Goal: Download file/media

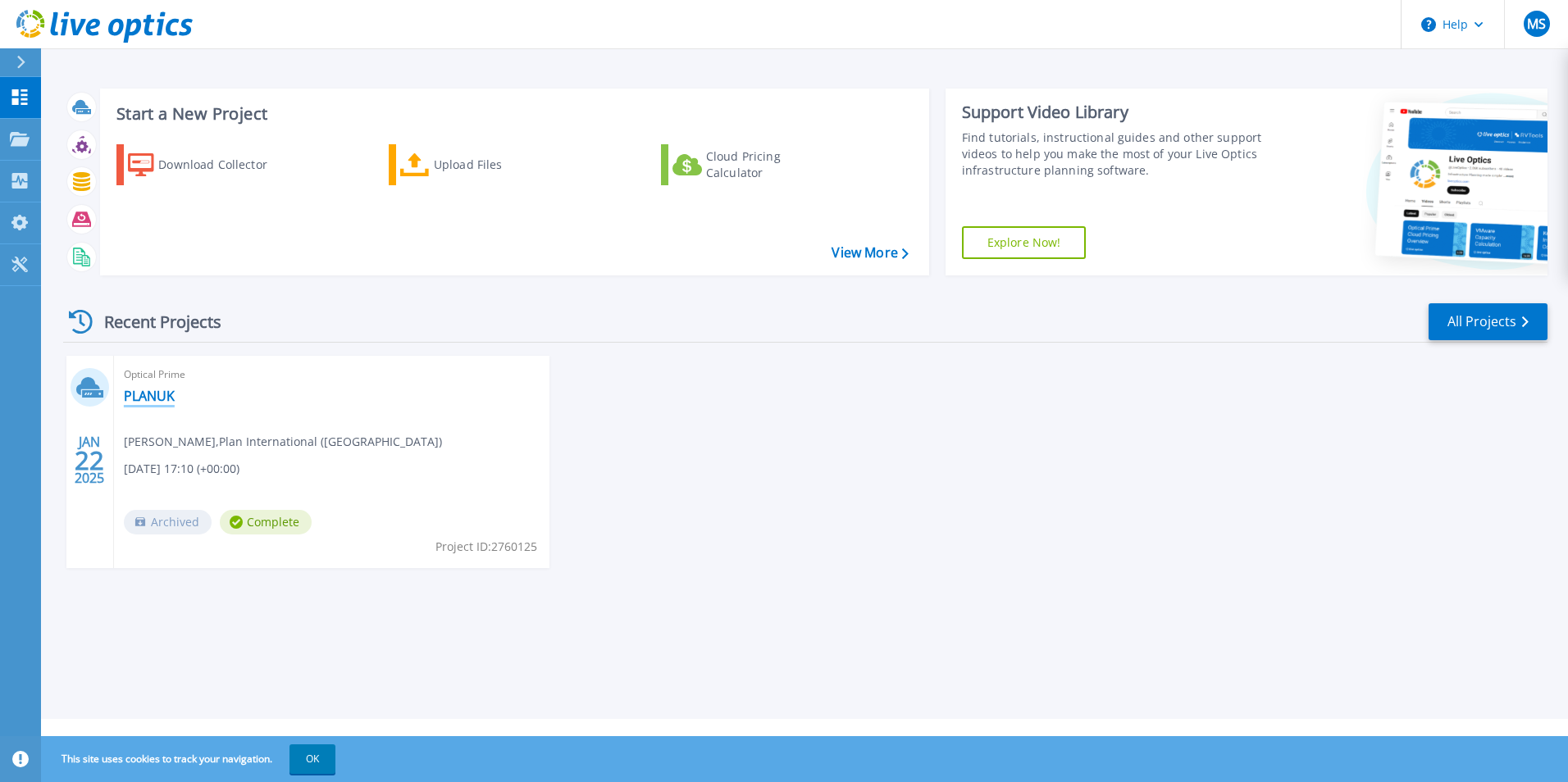
click at [135, 400] on link "PLANUK" at bounding box center [149, 395] width 51 height 17
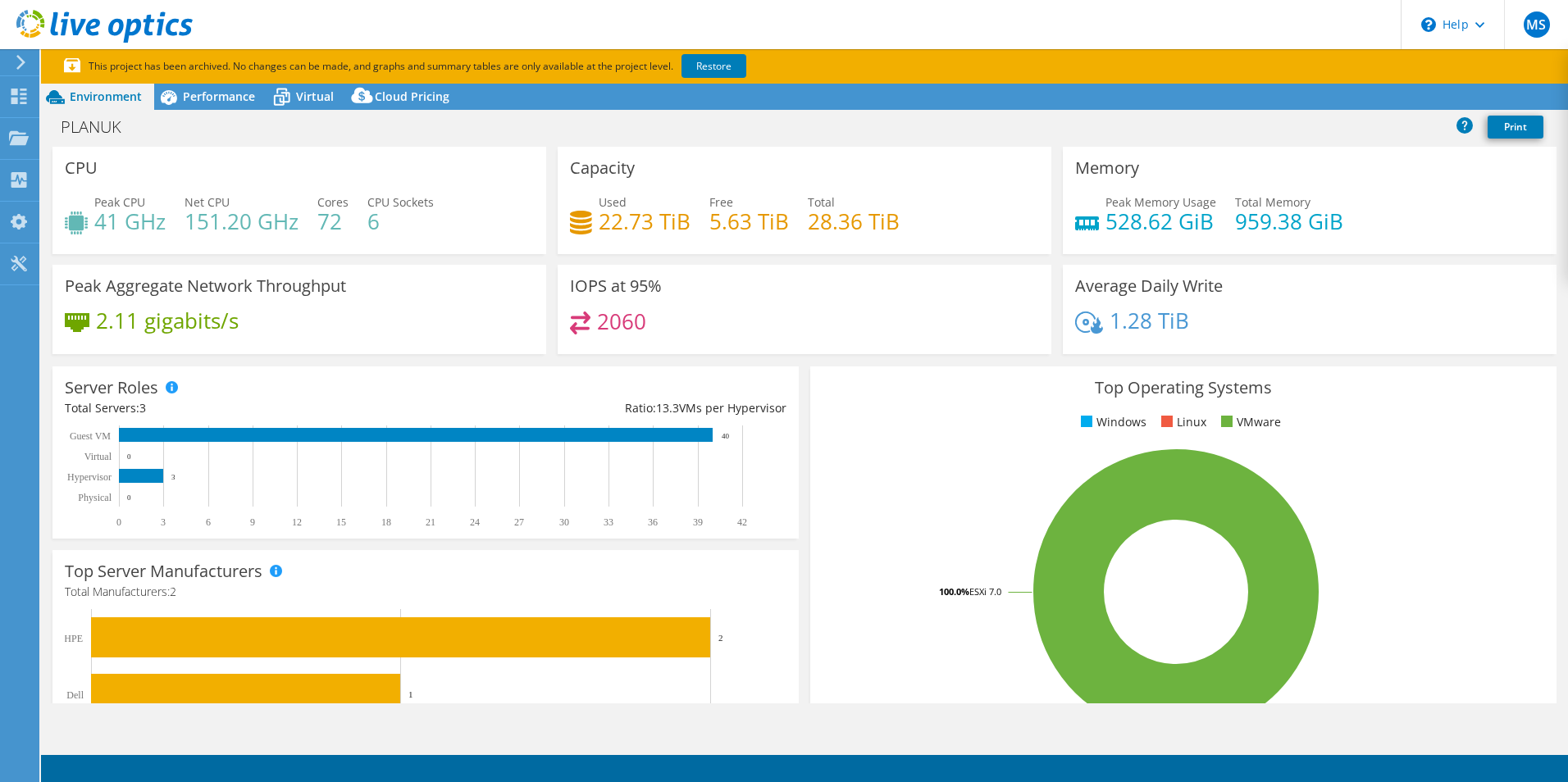
select select "EULondon"
select select "GBP"
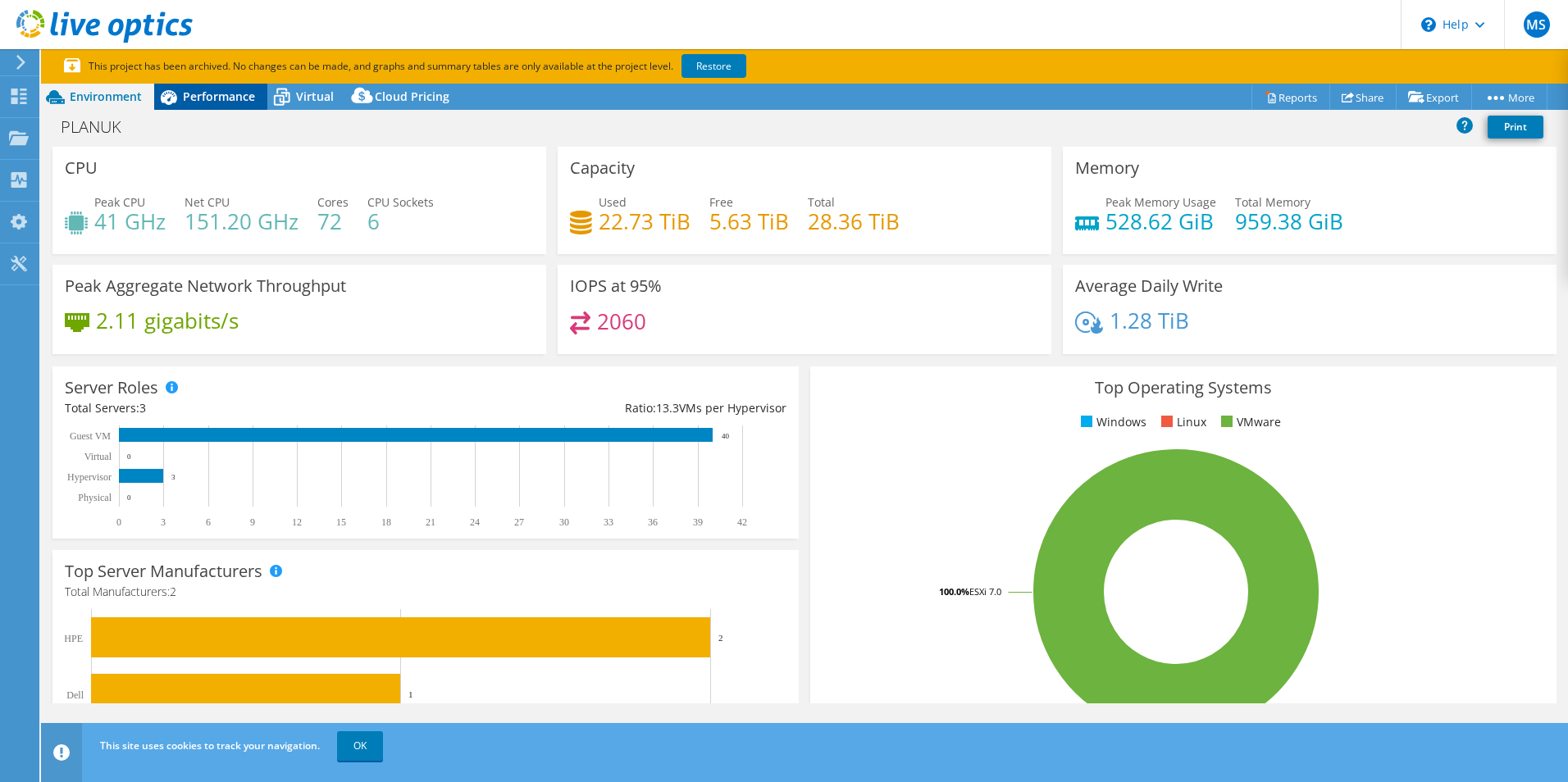
click at [244, 91] on span "Performance" at bounding box center [219, 97] width 72 height 16
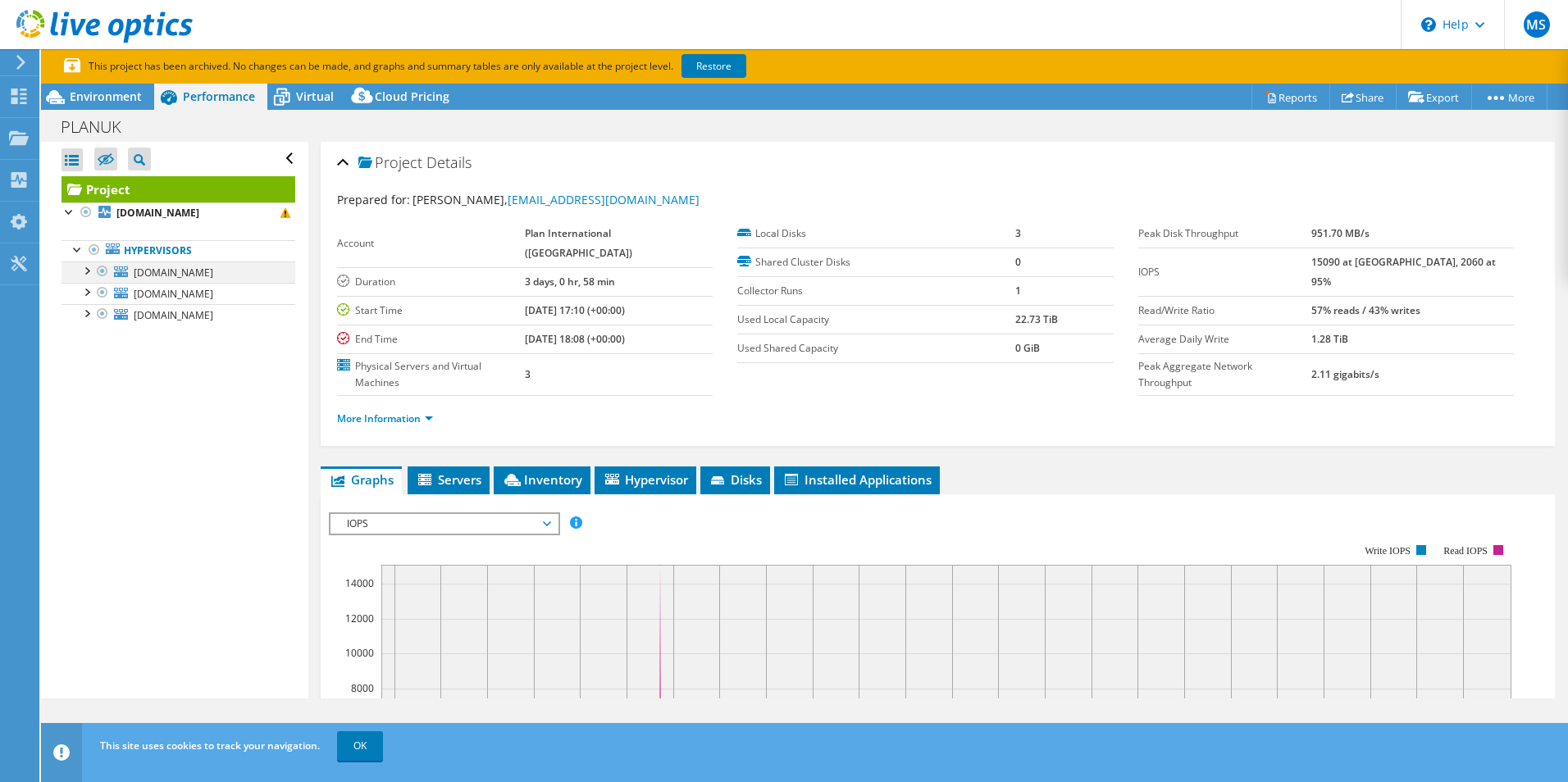
click at [90, 272] on div at bounding box center [85, 269] width 17 height 17
click at [91, 138] on div "Projects" at bounding box center [78, 138] width 78 height 41
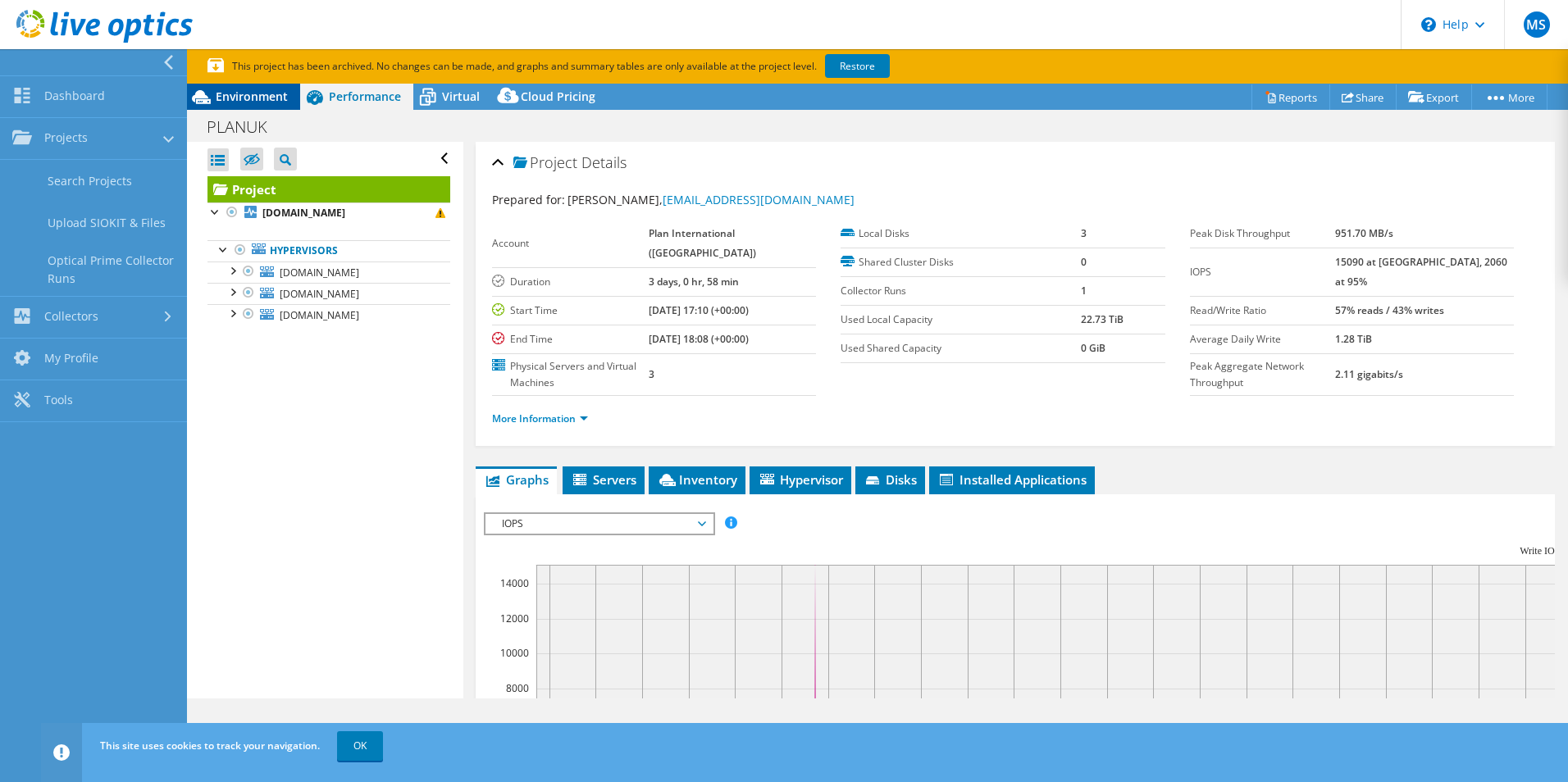
click at [294, 98] on div "Environment" at bounding box center [244, 97] width 113 height 26
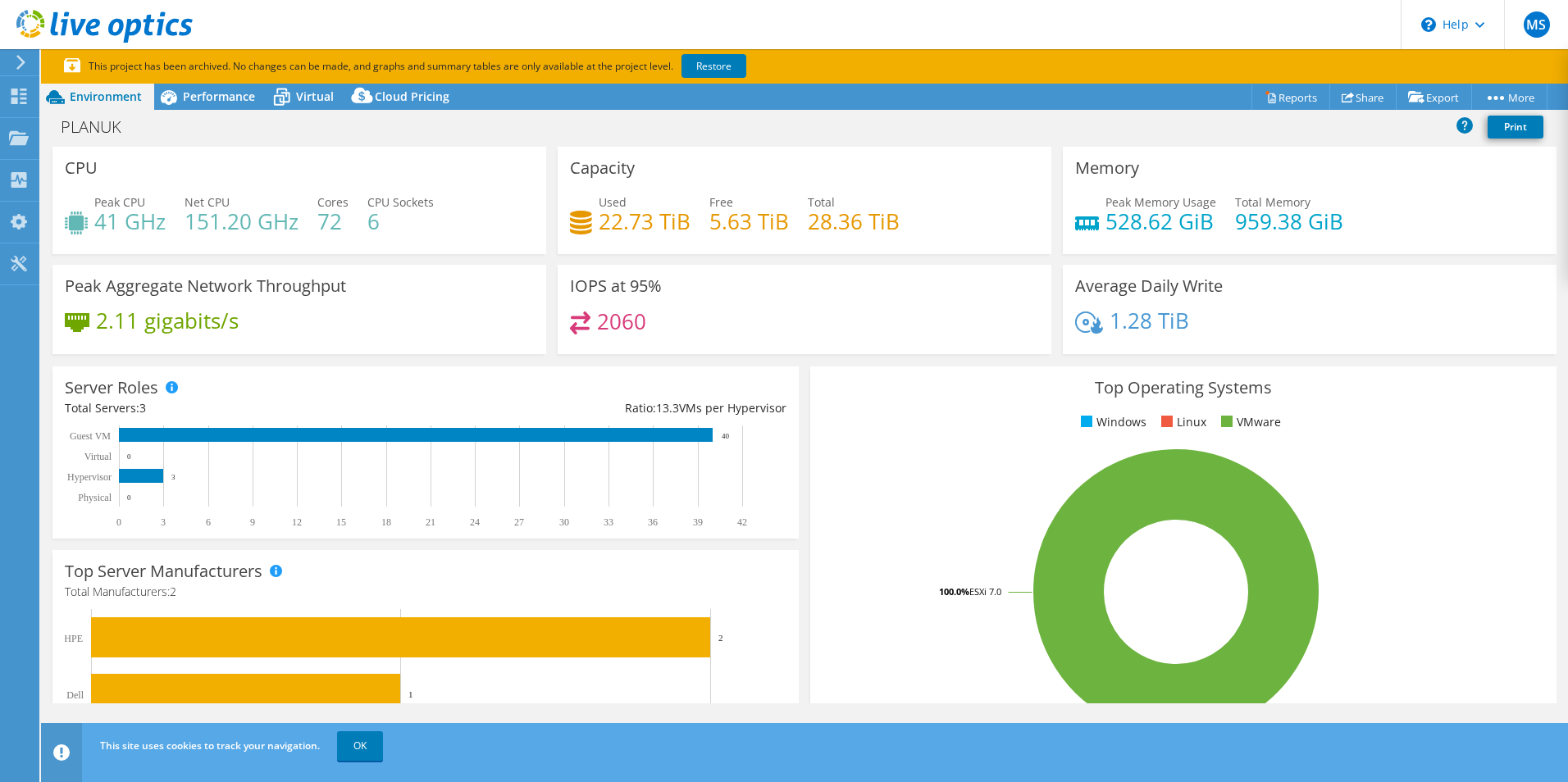
click at [44, 15] on icon at bounding box center [105, 26] width 176 height 34
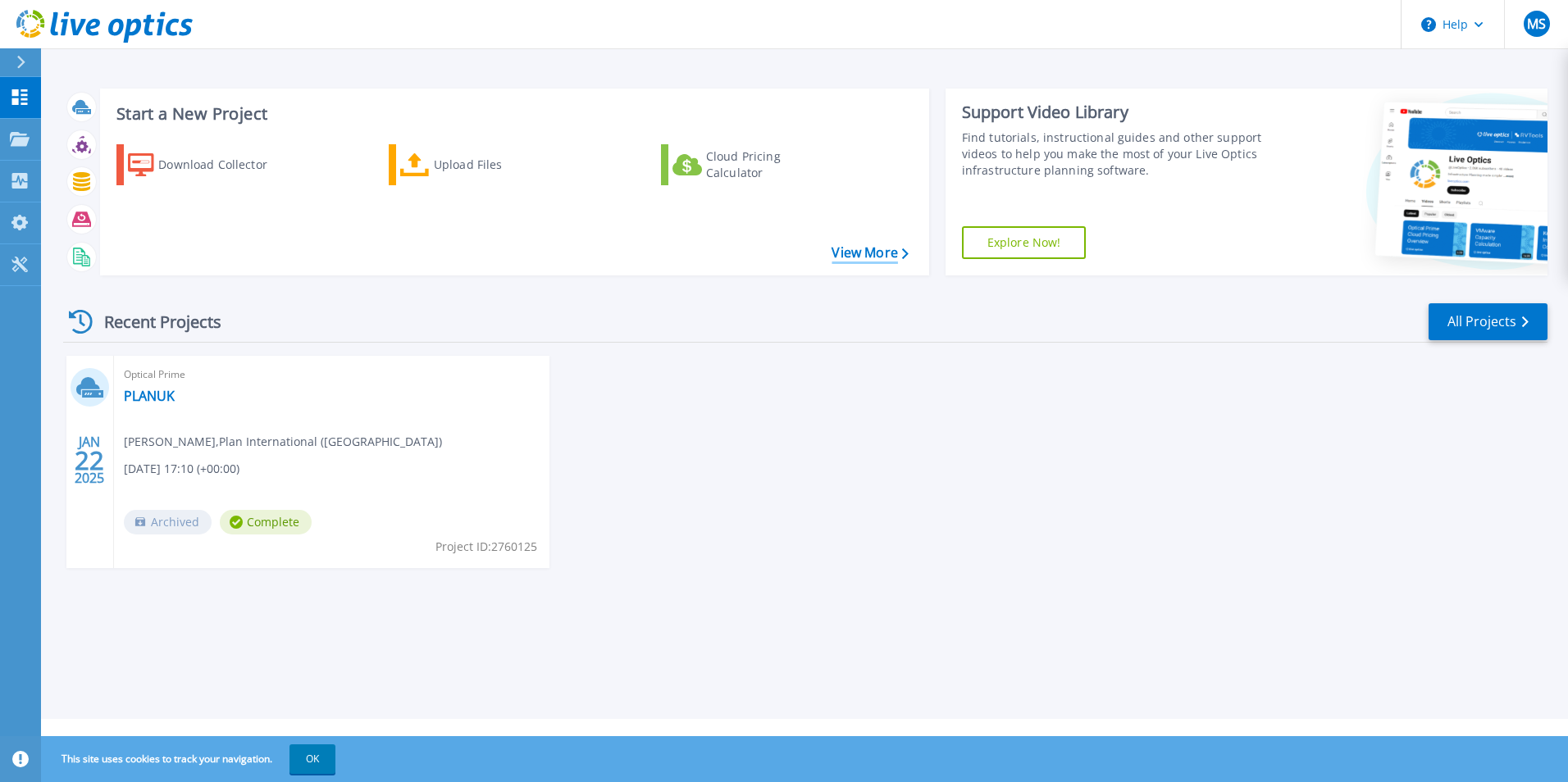
click at [848, 259] on link "View More" at bounding box center [869, 253] width 77 height 16
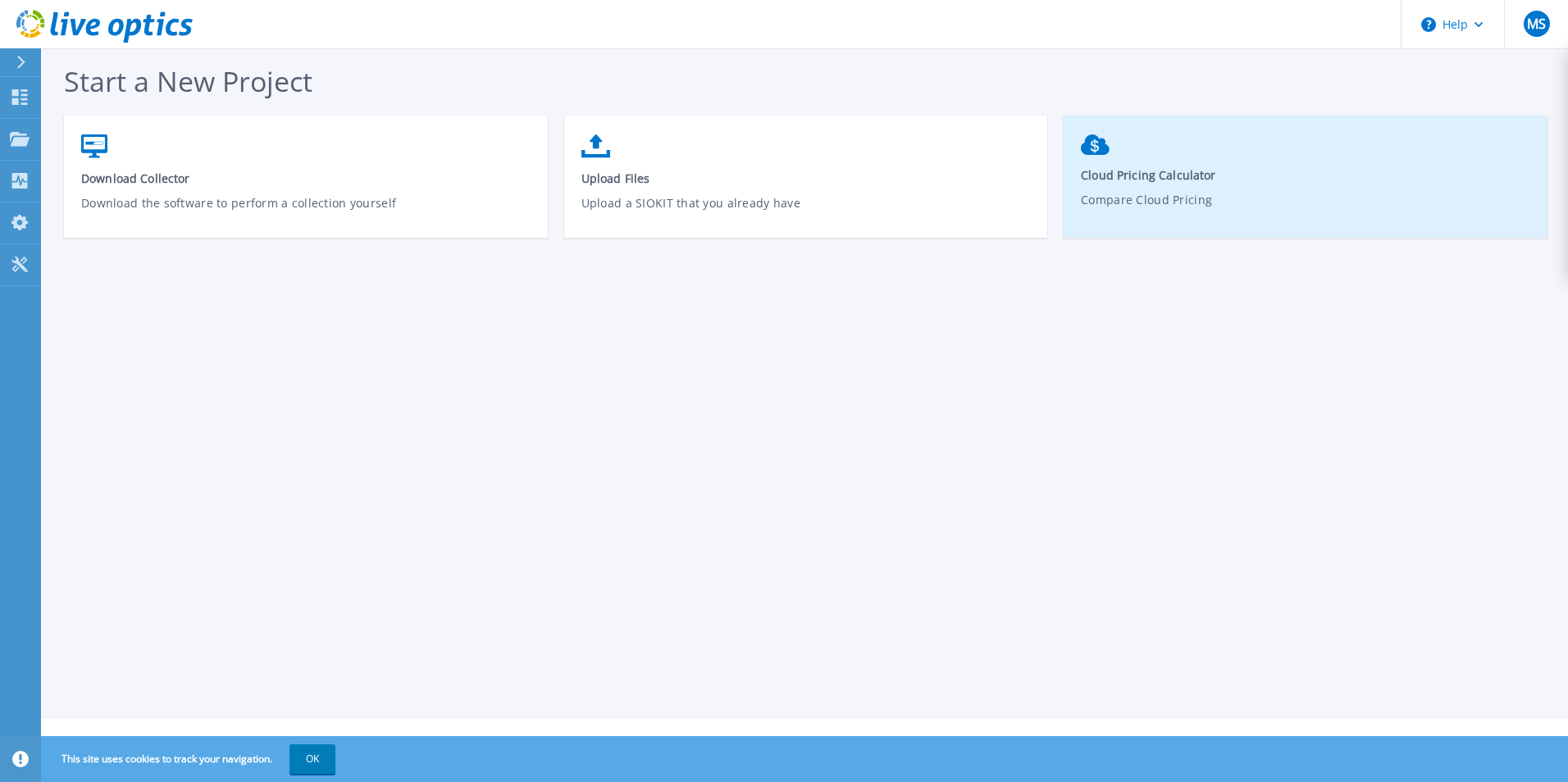
click at [1086, 160] on link "Cloud Pricing Calculator Compare Cloud Pricing" at bounding box center [1305, 184] width 483 height 115
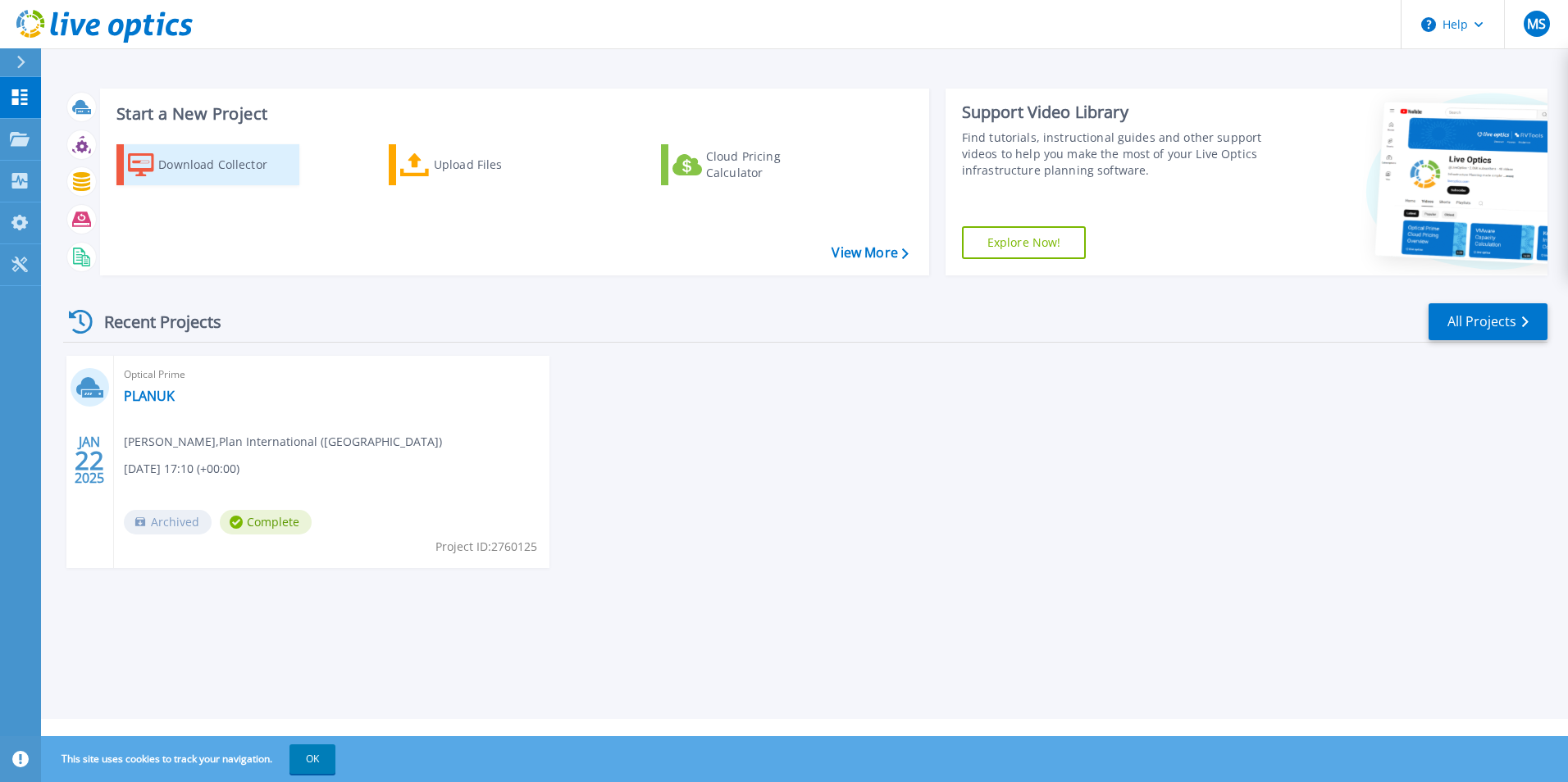
click at [241, 157] on div "Download Collector" at bounding box center [224, 165] width 132 height 33
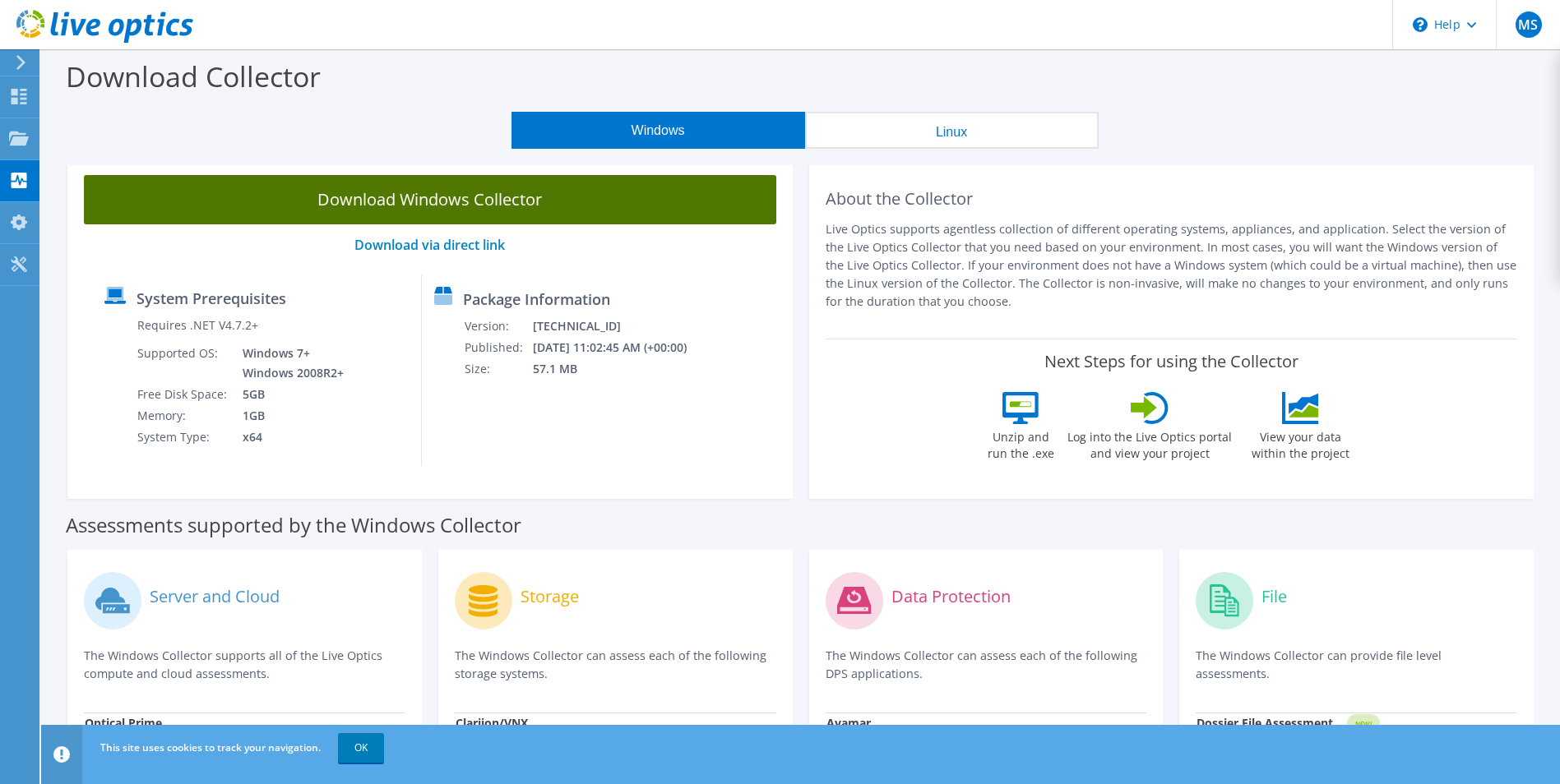
click at [478, 211] on link "Download Windows Collector" at bounding box center [430, 199] width 693 height 49
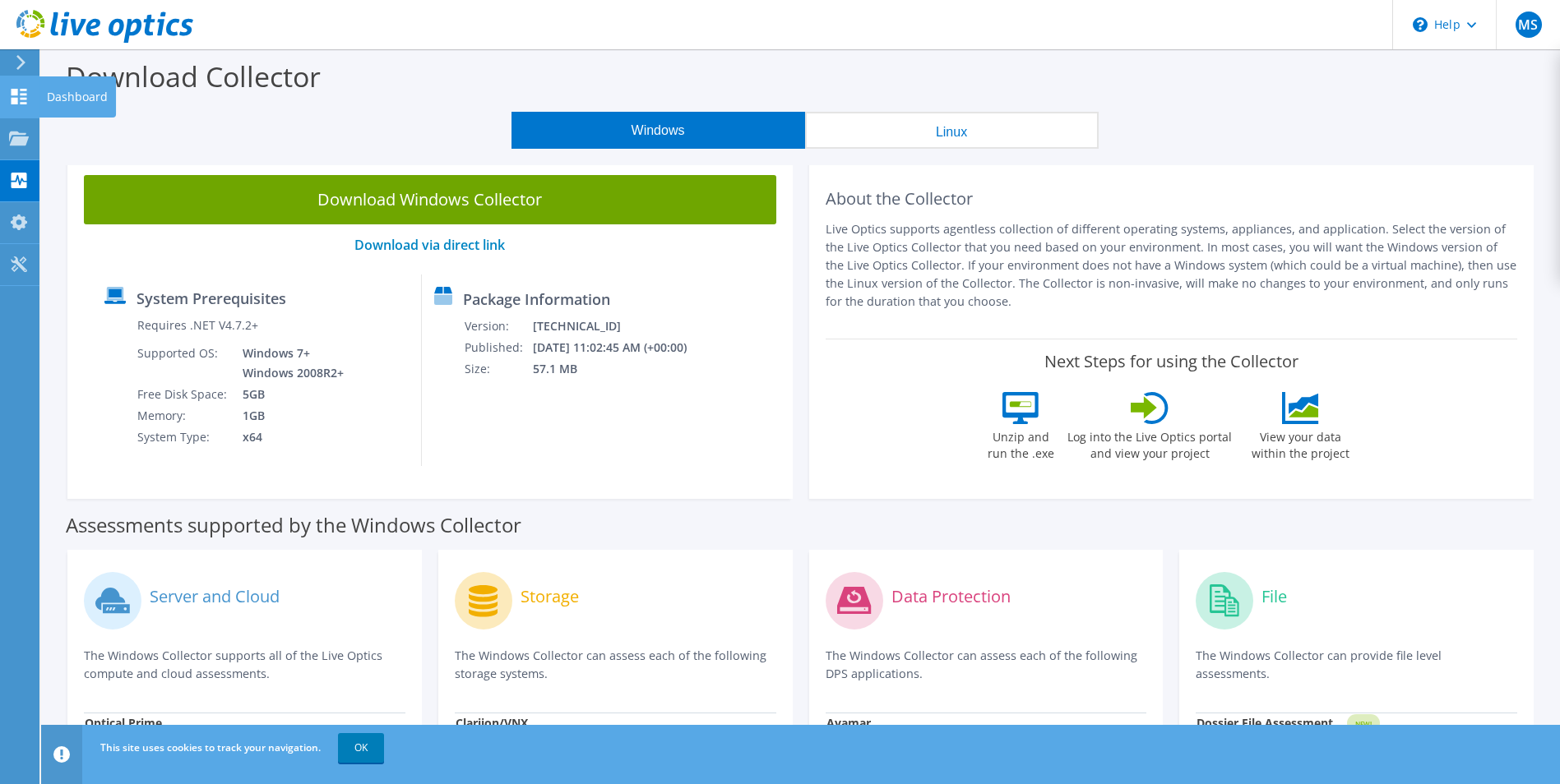
click at [15, 91] on use at bounding box center [19, 97] width 16 height 16
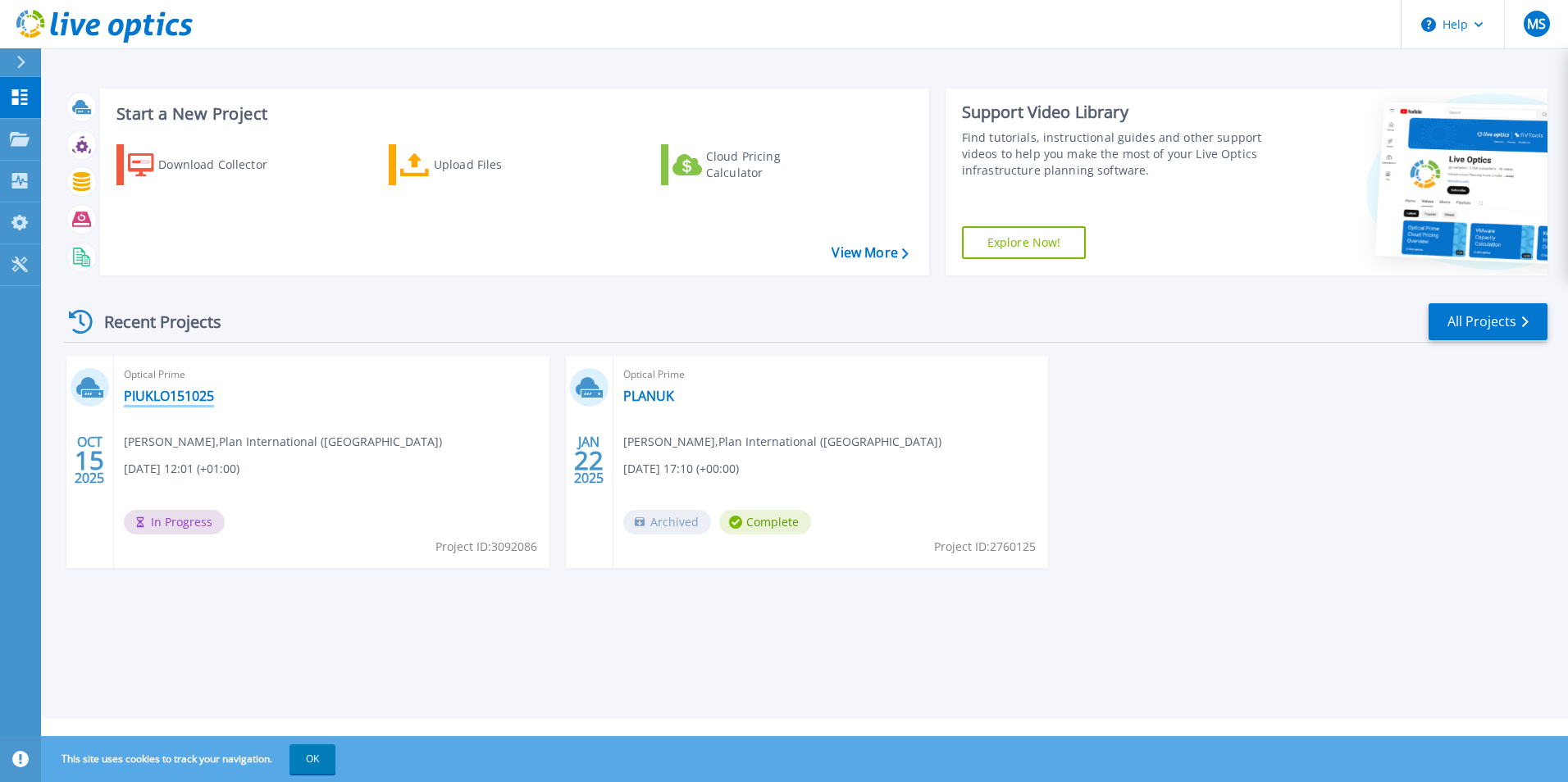
click at [157, 396] on link "PIUKLO151025" at bounding box center [169, 395] width 91 height 17
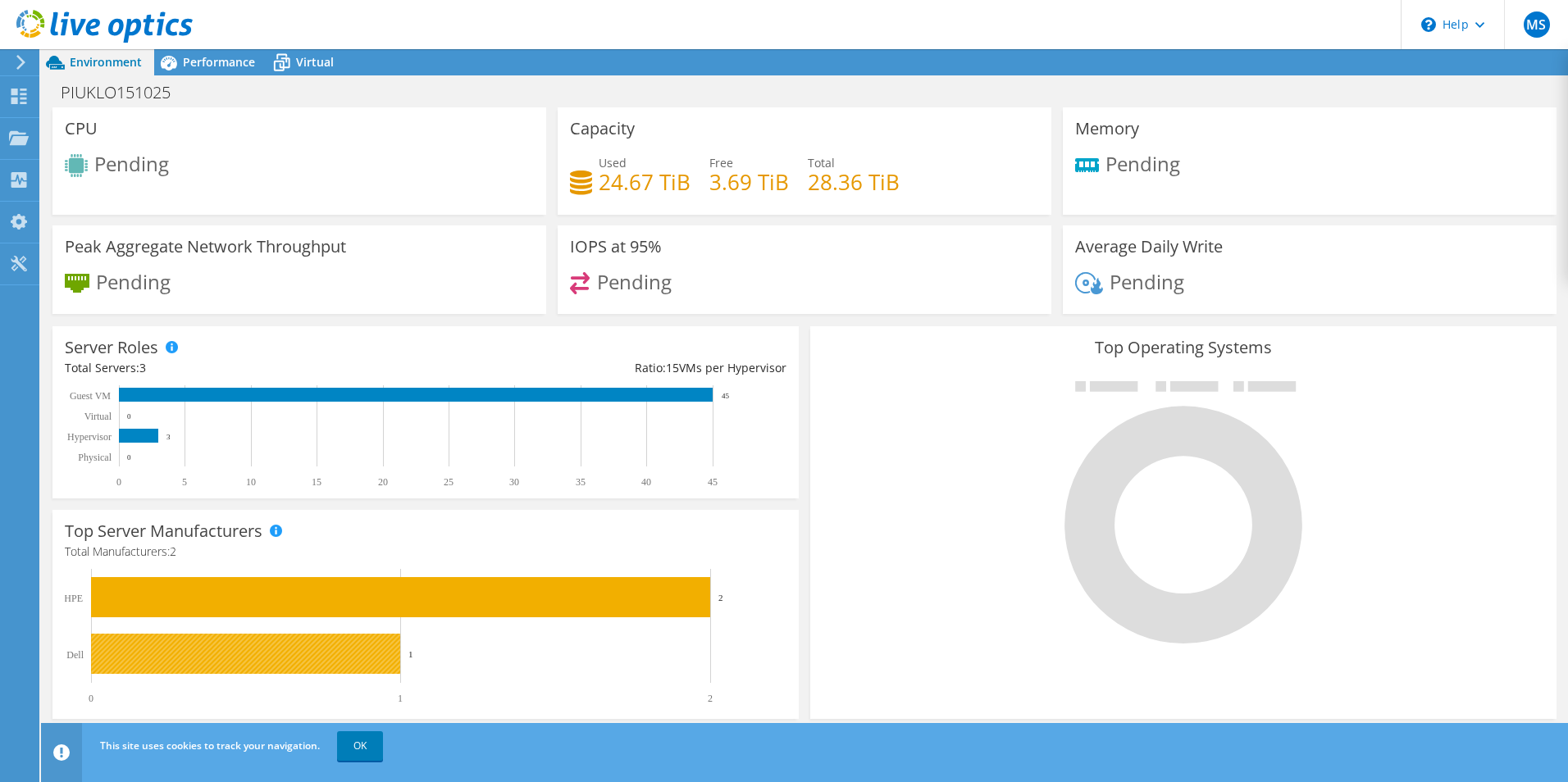
scroll to position [35, 0]
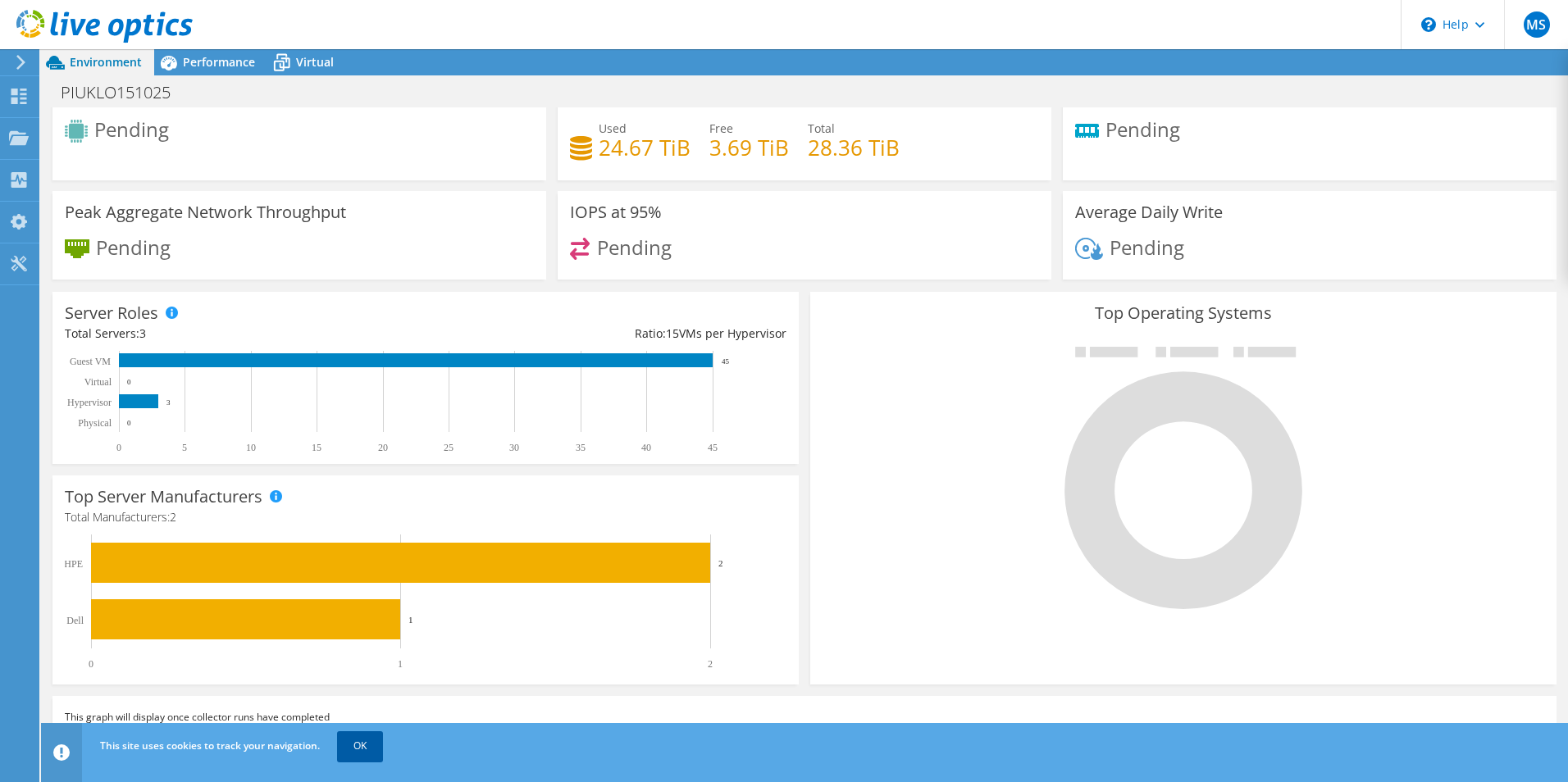
click at [373, 747] on link "OK" at bounding box center [360, 746] width 46 height 30
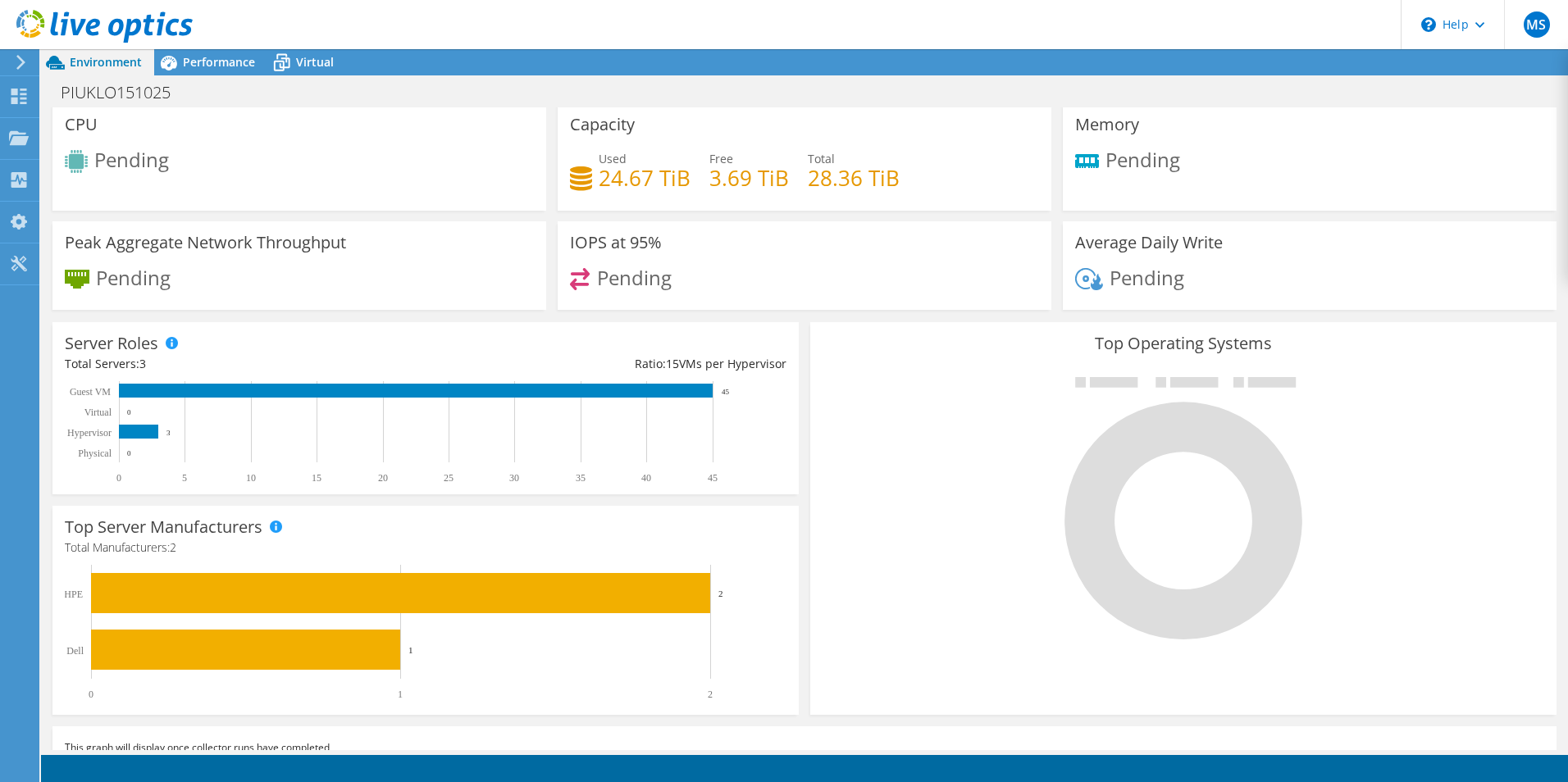
scroll to position [0, 0]
